Goal: Task Accomplishment & Management: Use online tool/utility

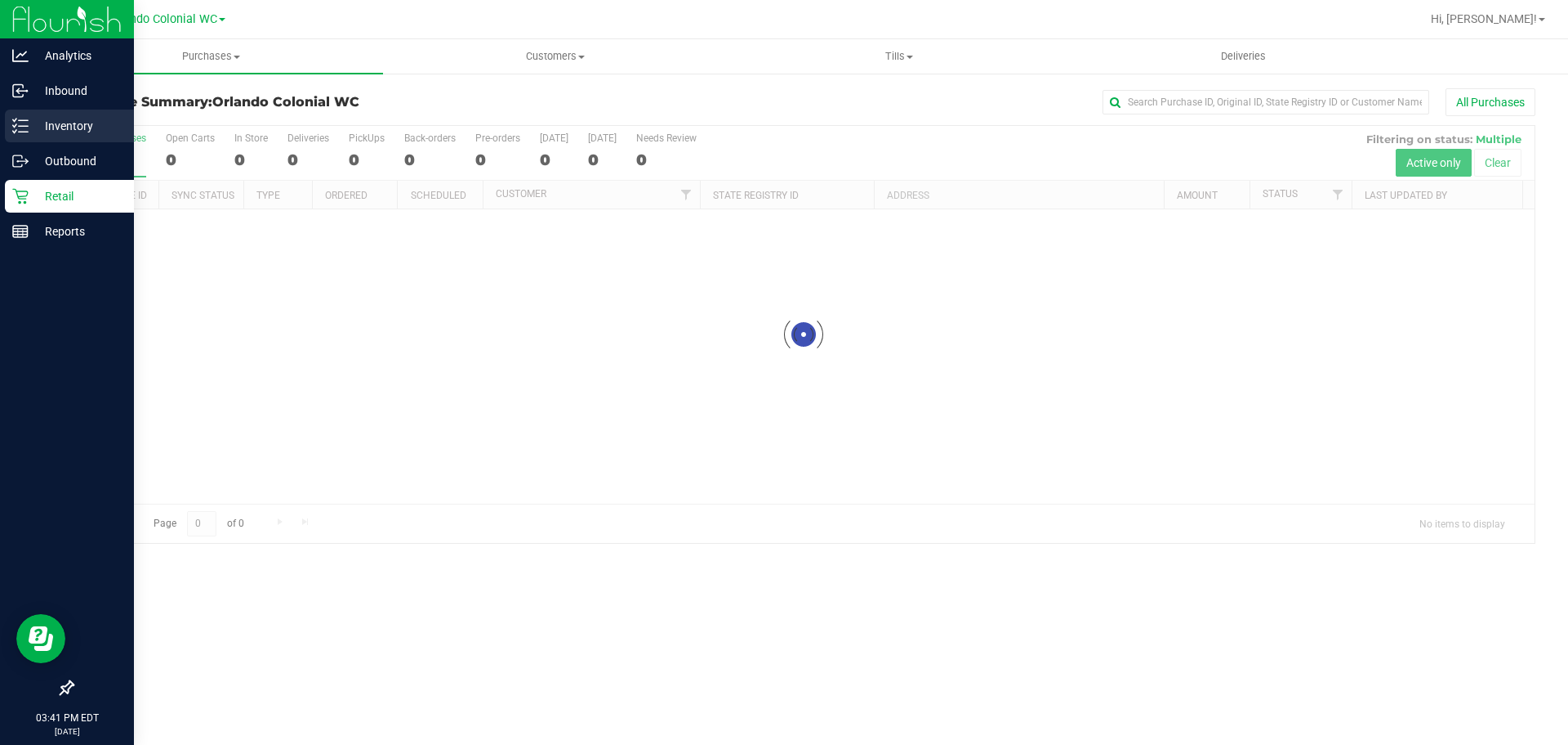
click at [59, 130] on p "Inventory" at bounding box center [77, 126] width 98 height 20
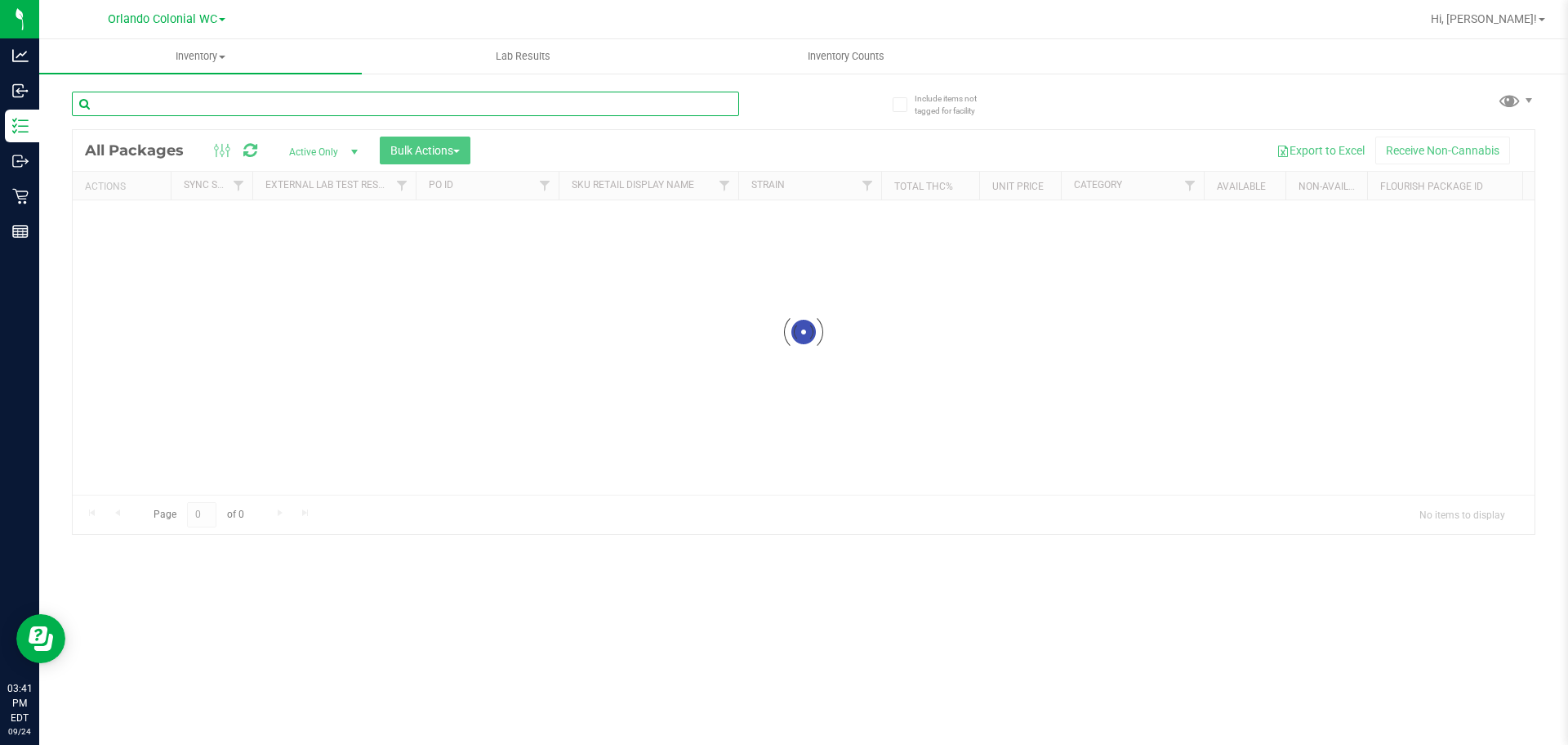
click at [245, 103] on input "text" at bounding box center [405, 104] width 667 height 25
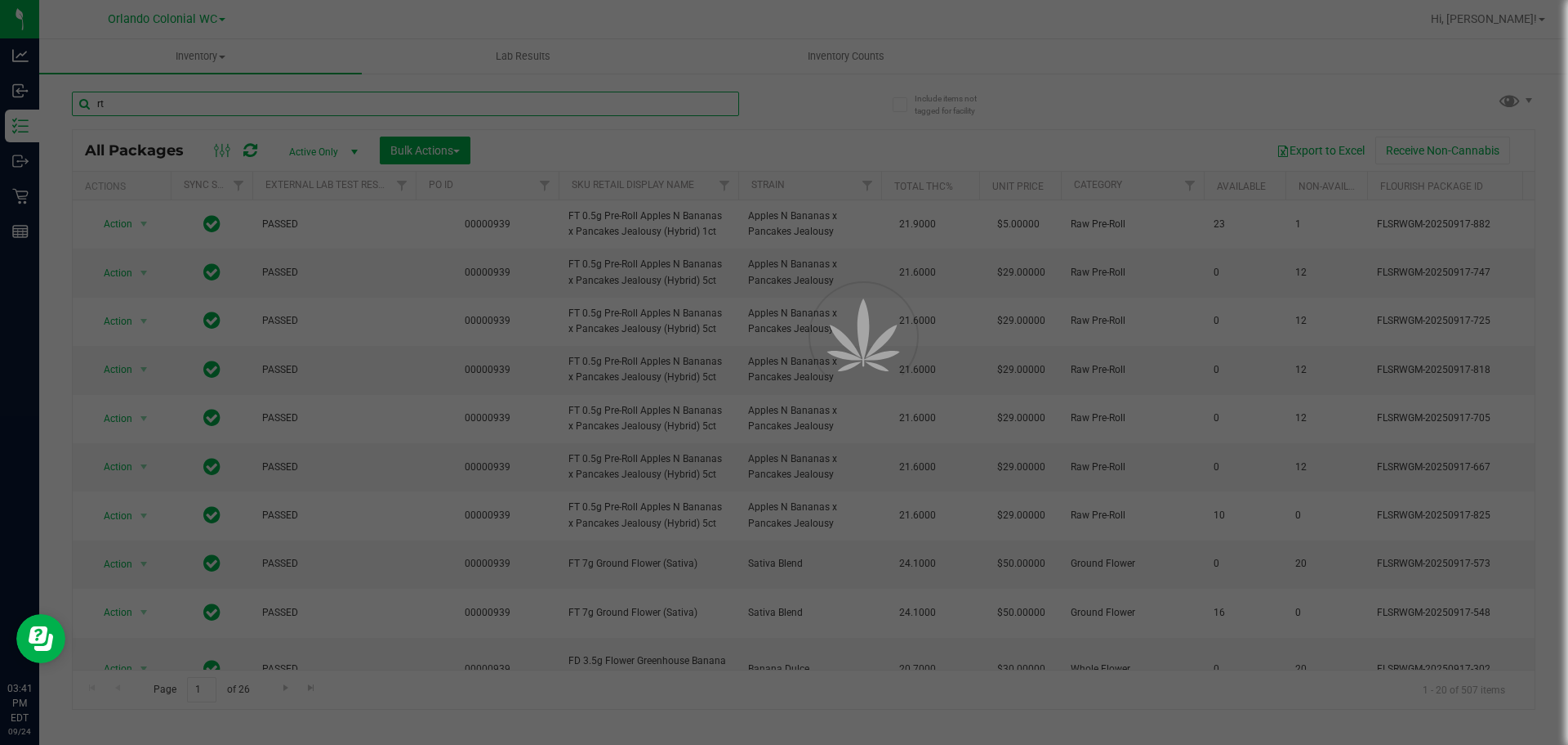
type input "r"
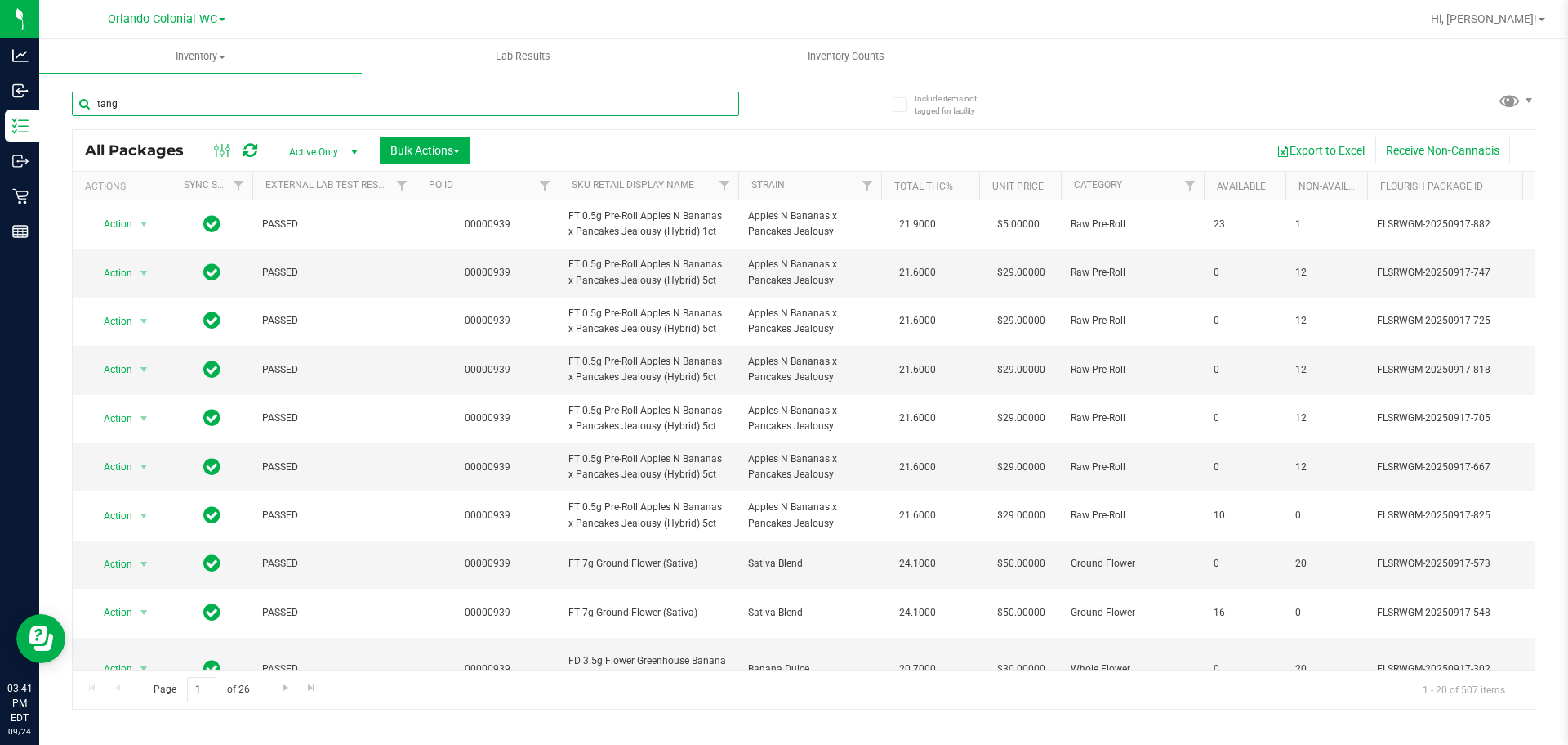
type input "tang"
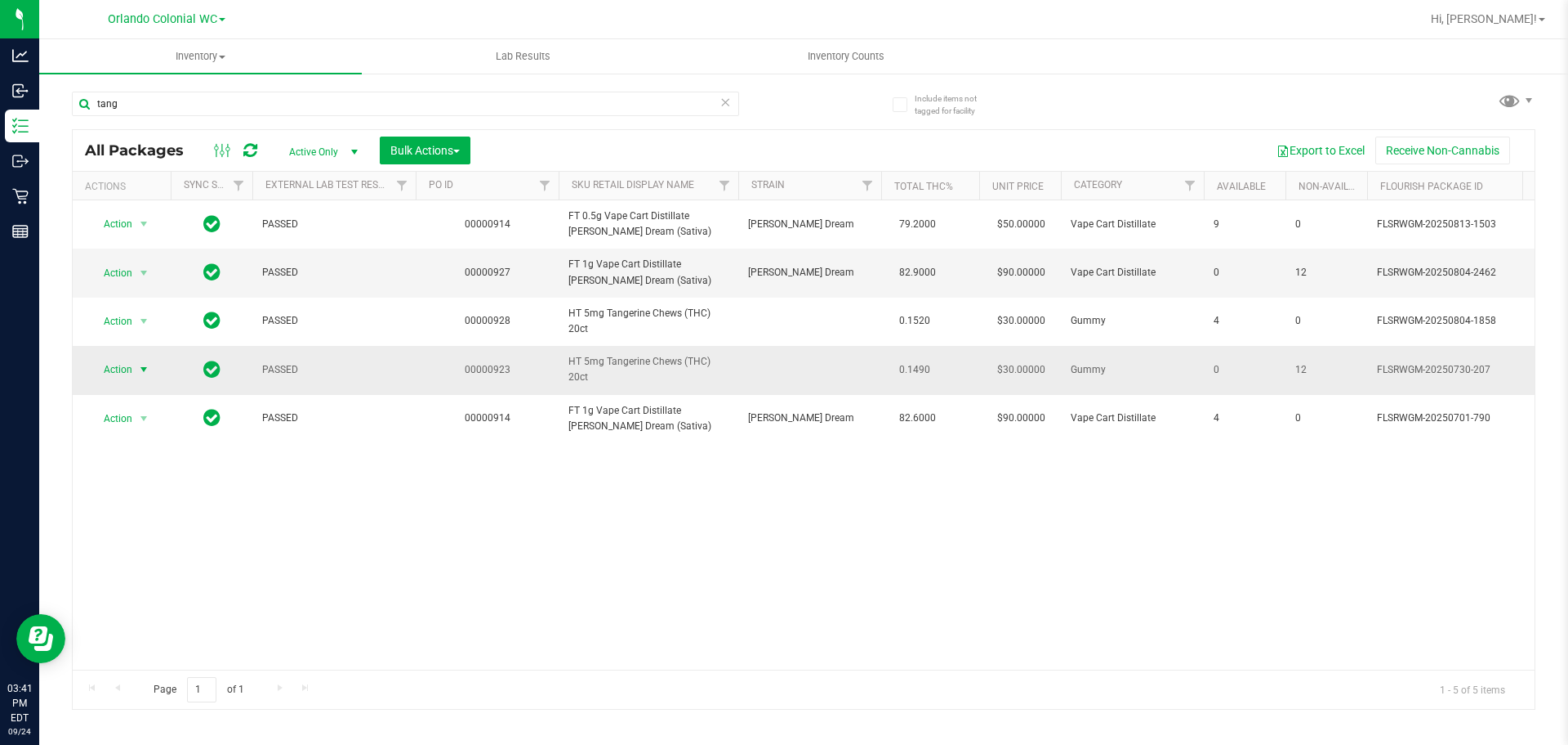
click at [130, 375] on span "Action" at bounding box center [111, 370] width 44 height 23
click at [170, 552] on li "Unlock package" at bounding box center [142, 564] width 105 height 25
click at [810, 557] on div "Action Action Adjust qty Create package Edit attributes Global inventory Locate…" at bounding box center [804, 435] width 1463 height 469
click at [661, 544] on div "Action Action Adjust qty Create package Edit attributes Global inventory Locate…" at bounding box center [804, 435] width 1463 height 469
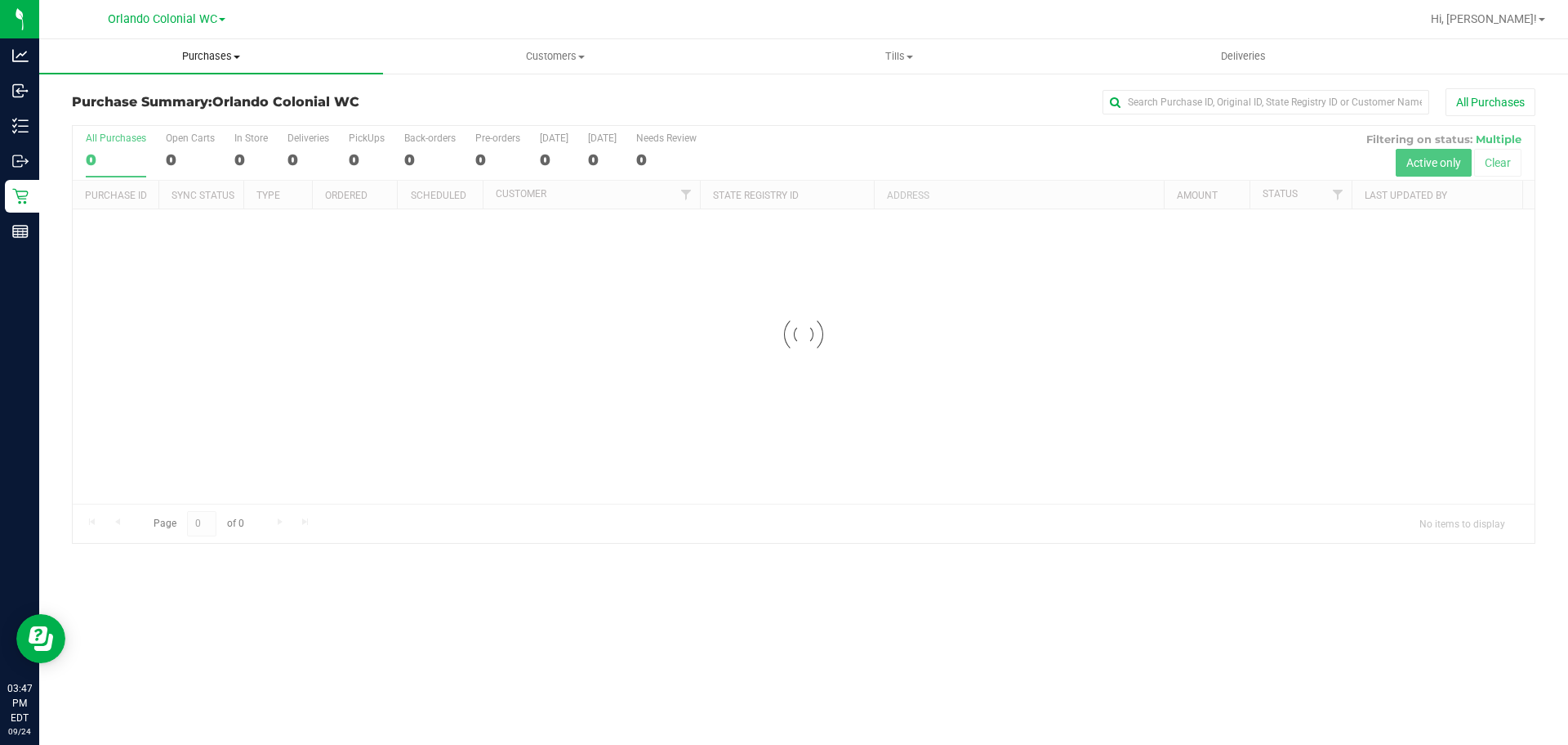
click at [215, 67] on uib-tab-heading "Purchases Summary of purchases Fulfillment All purchases" at bounding box center [211, 56] width 344 height 35
click at [141, 117] on li "Fulfillment" at bounding box center [211, 119] width 344 height 20
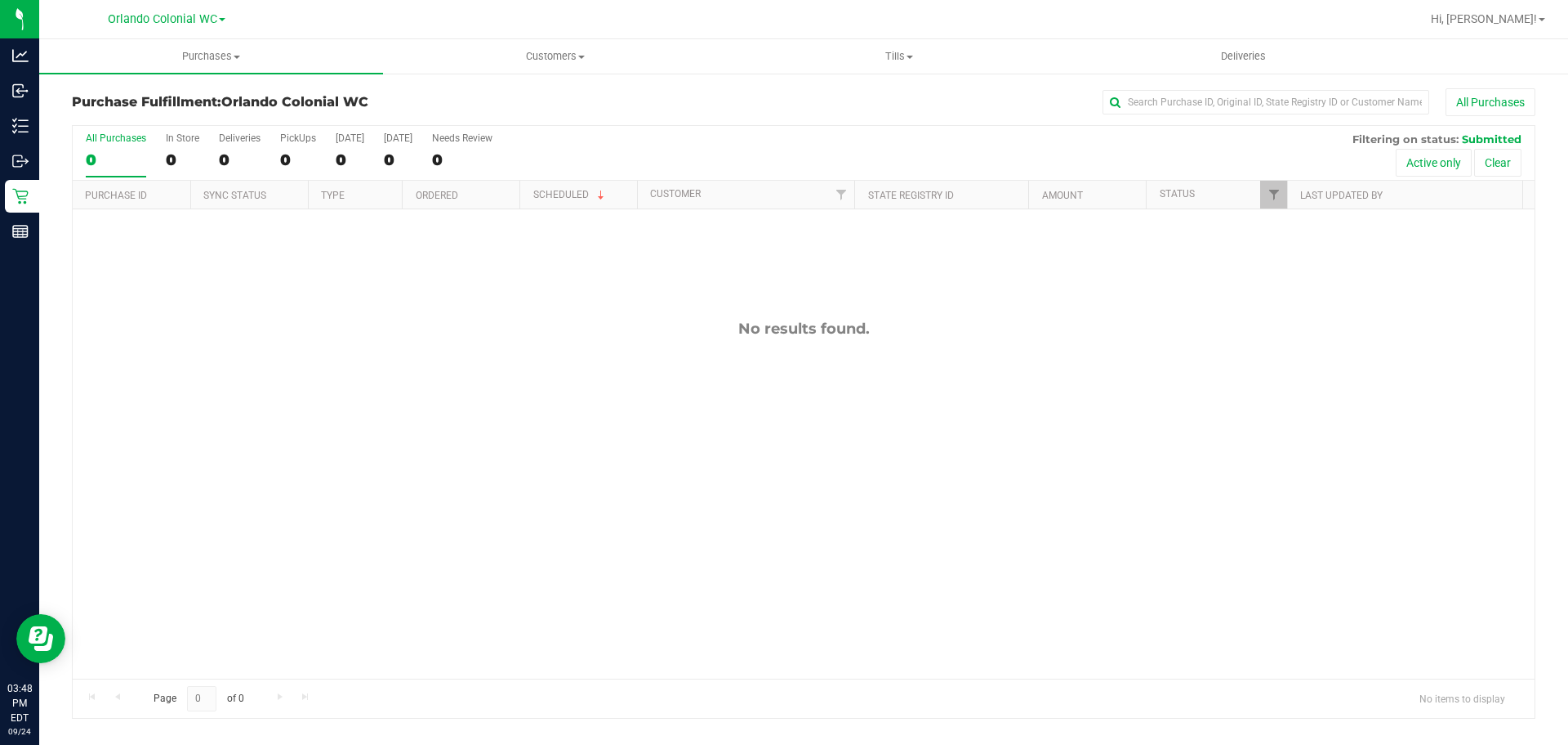
click at [761, 580] on div "No results found." at bounding box center [804, 498] width 1463 height 579
click at [765, 514] on div "No results found." at bounding box center [804, 498] width 1463 height 579
